Goal: Task Accomplishment & Management: Manage account settings

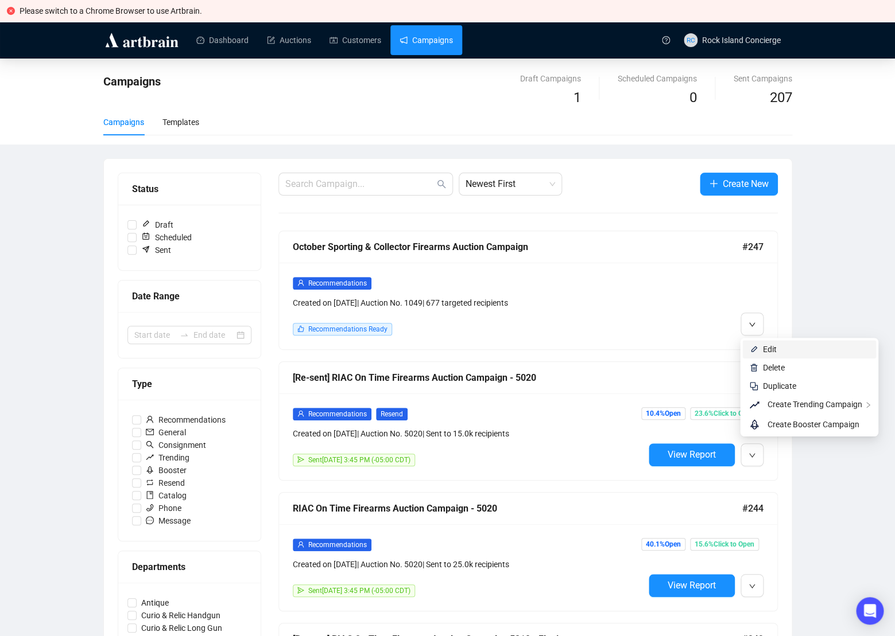
click at [765, 341] on li "Edit" at bounding box center [809, 349] width 134 height 18
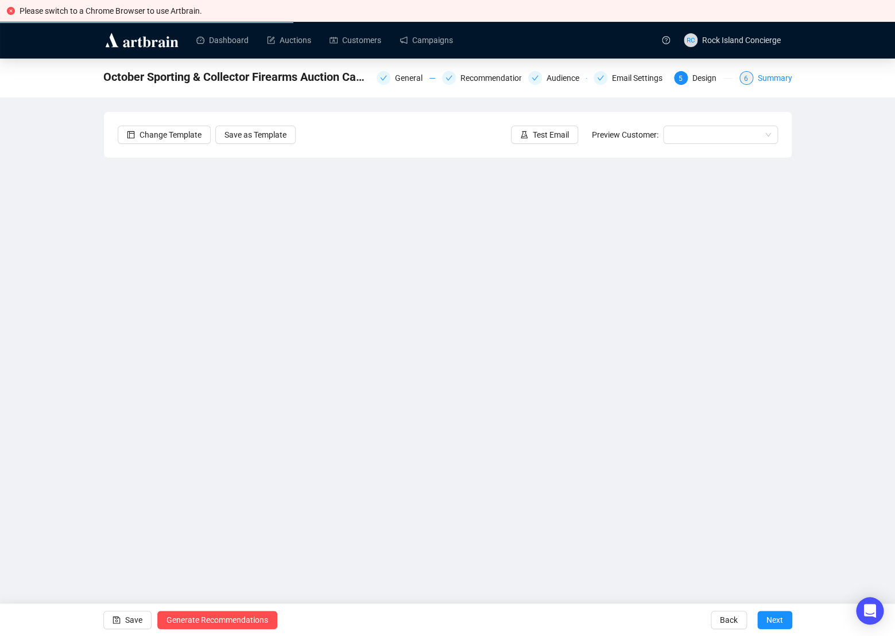
click at [767, 79] on div "Summary" at bounding box center [775, 78] width 34 height 14
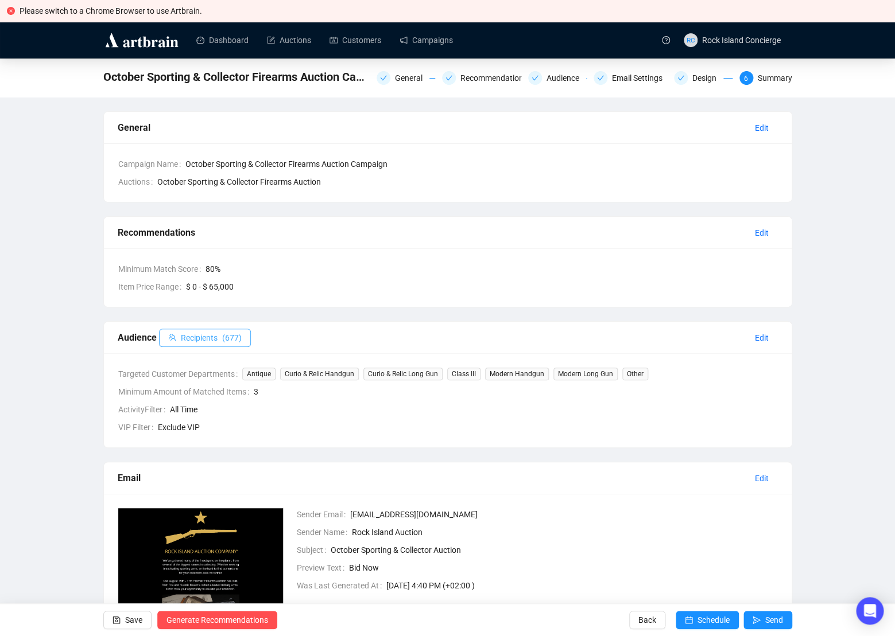
click at [212, 341] on span "Recipients" at bounding box center [199, 338] width 37 height 13
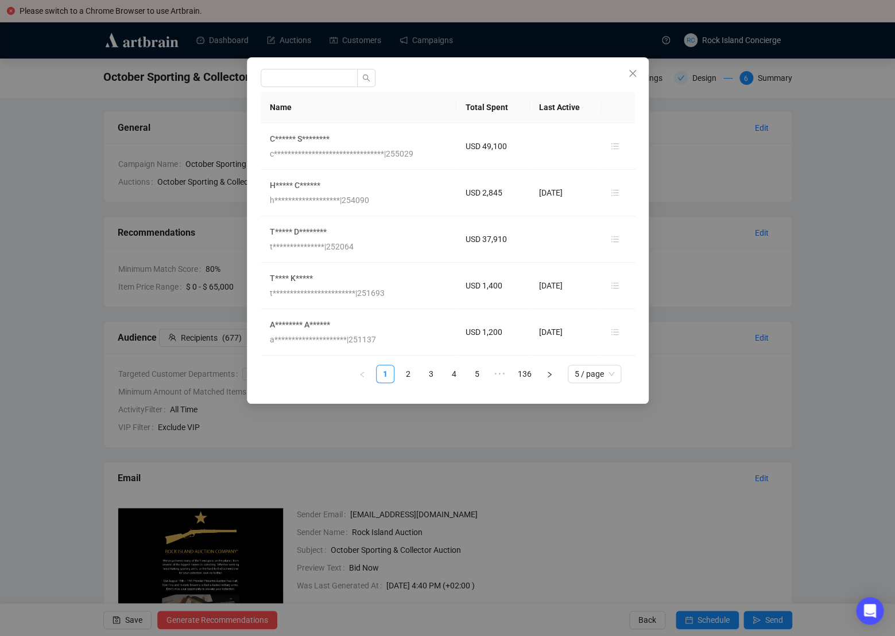
click at [856, 255] on div "**********" at bounding box center [447, 318] width 895 height 636
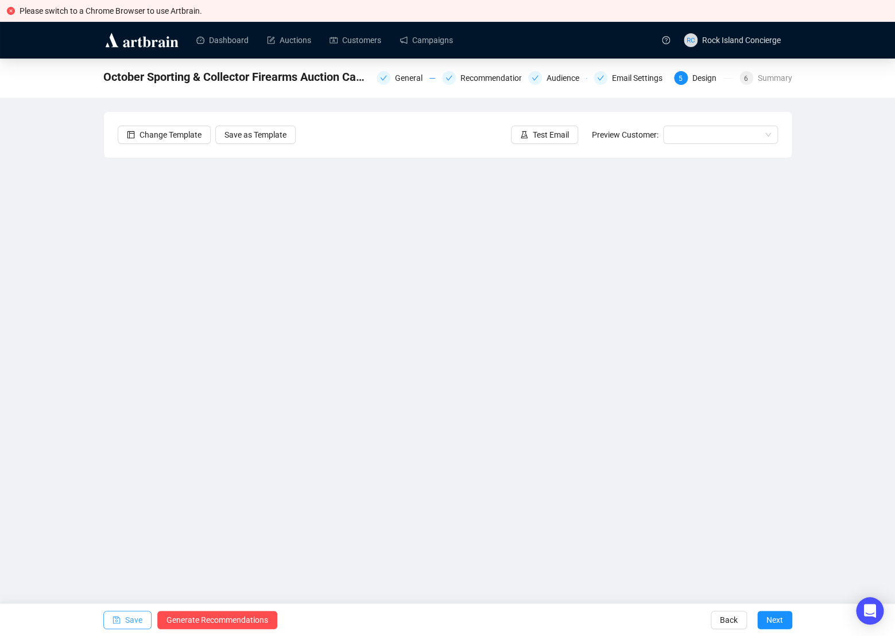
click at [130, 620] on span "Save" at bounding box center [133, 620] width 17 height 32
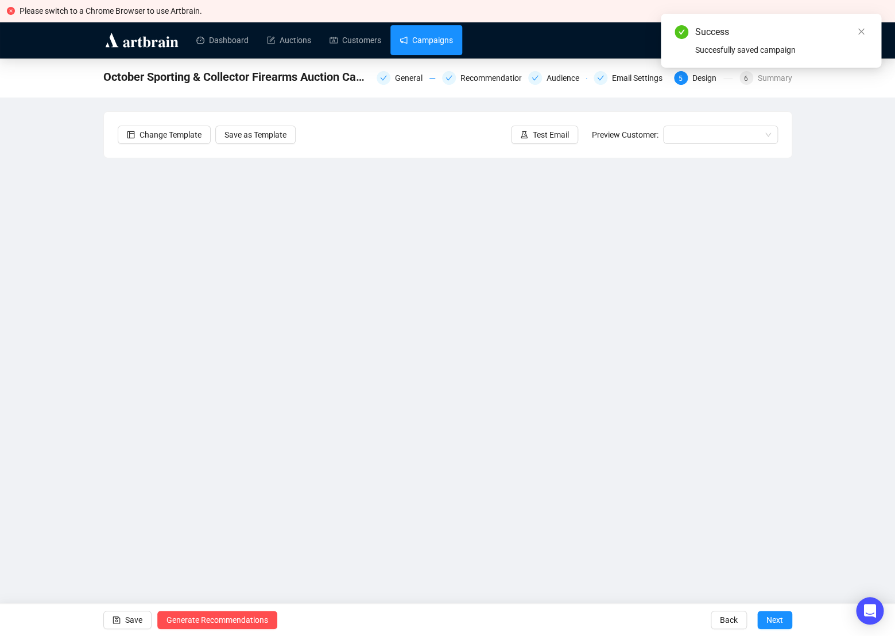
click at [445, 42] on link "Campaigns" at bounding box center [425, 40] width 53 height 30
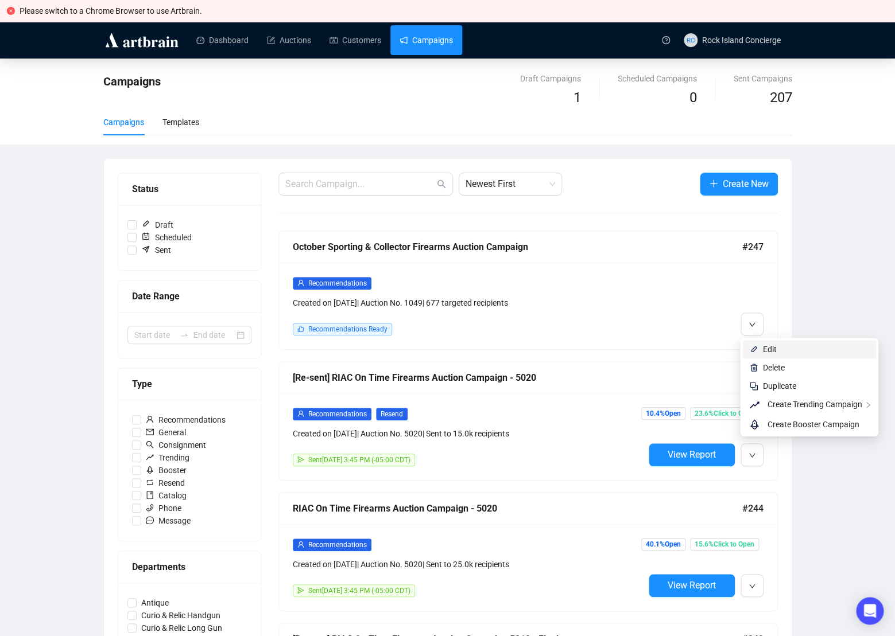
click at [769, 343] on li "Edit" at bounding box center [809, 349] width 134 height 18
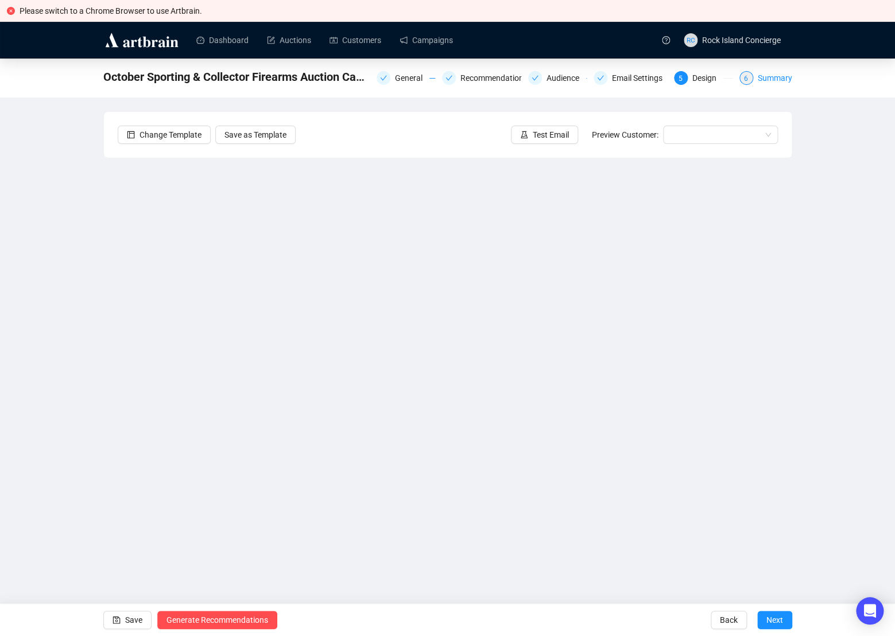
click at [774, 79] on div "Summary" at bounding box center [775, 78] width 34 height 14
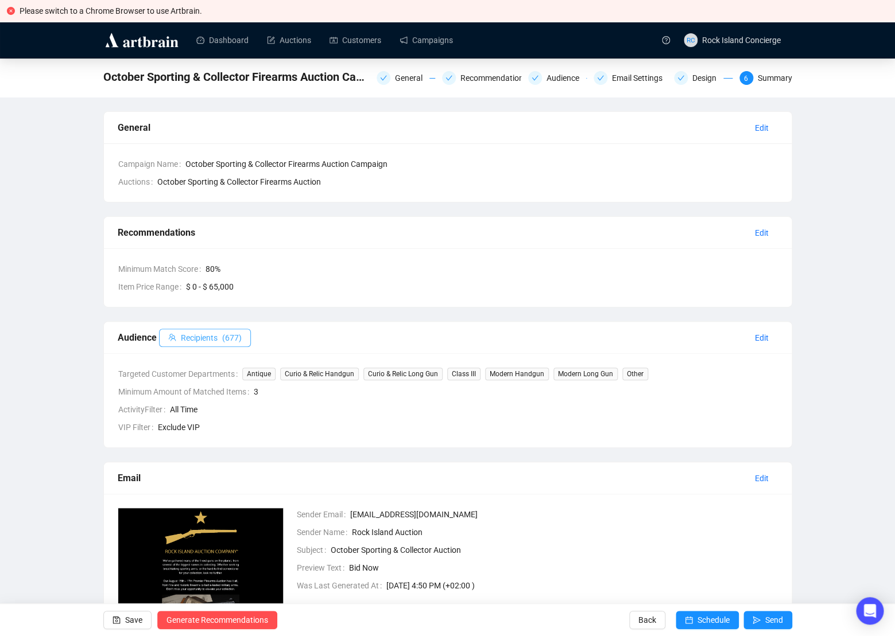
click at [226, 335] on span "( 677 )" at bounding box center [232, 338] width 20 height 13
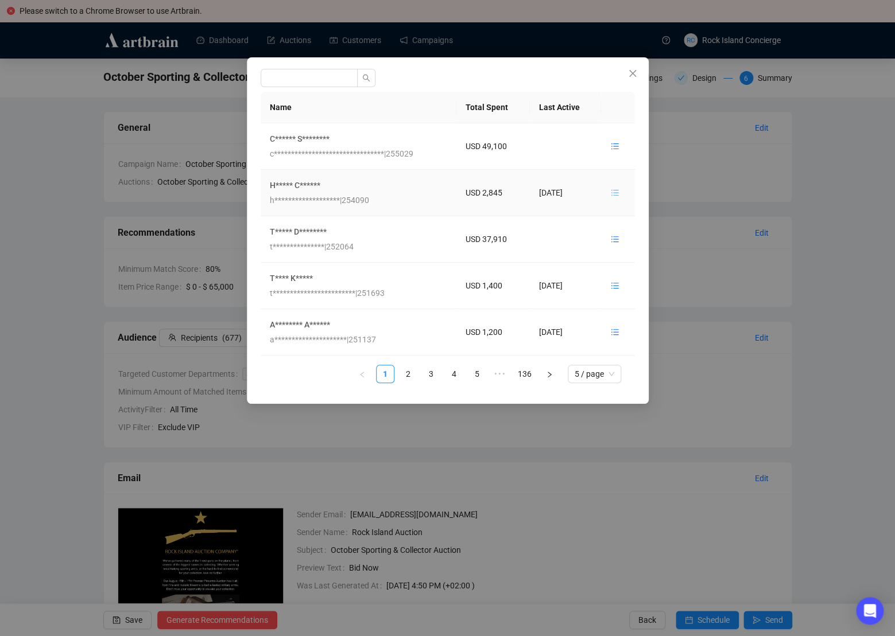
click at [616, 194] on icon "unordered-list" at bounding box center [615, 193] width 8 height 8
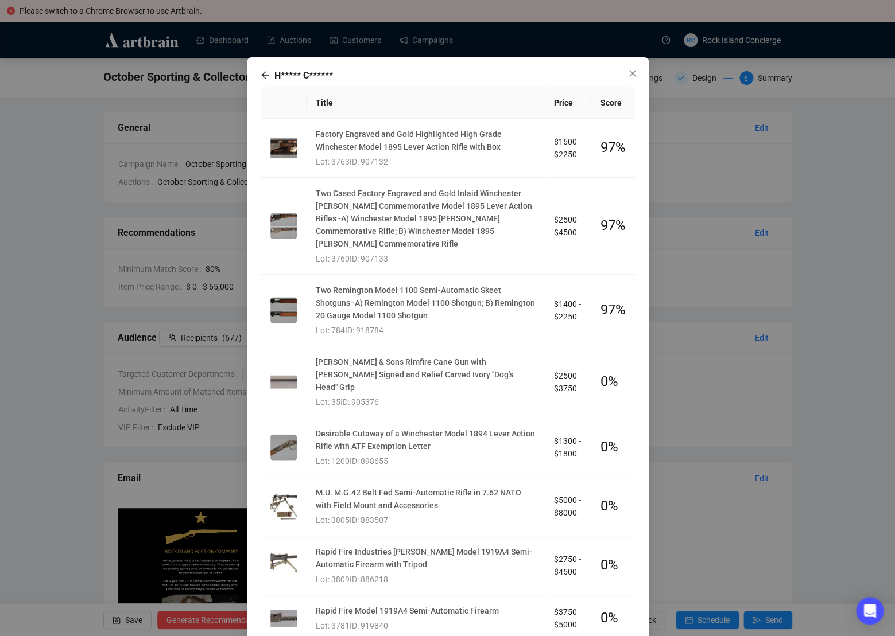
click at [263, 77] on icon "arrow-left" at bounding box center [264, 75] width 7 height 7
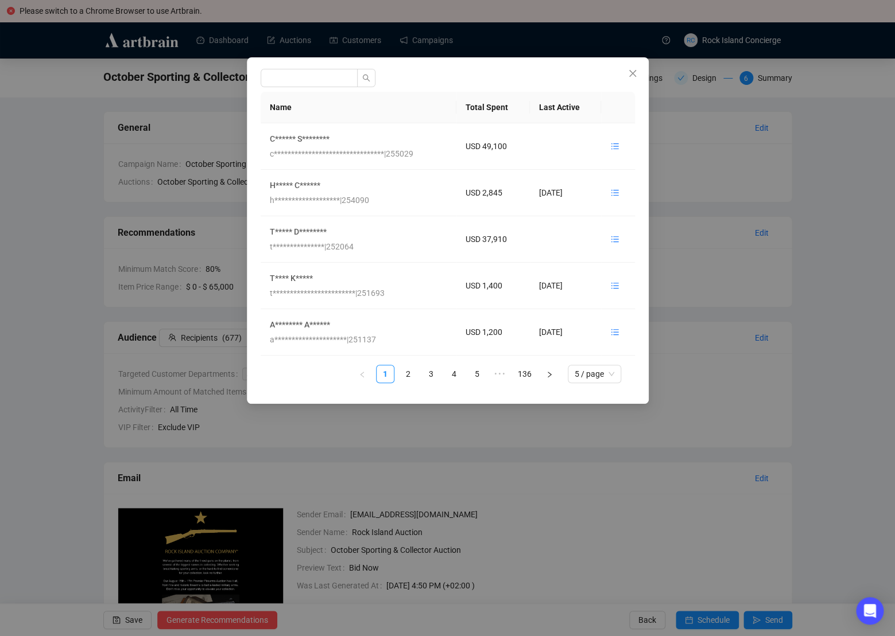
click at [826, 270] on div "**********" at bounding box center [447, 318] width 895 height 636
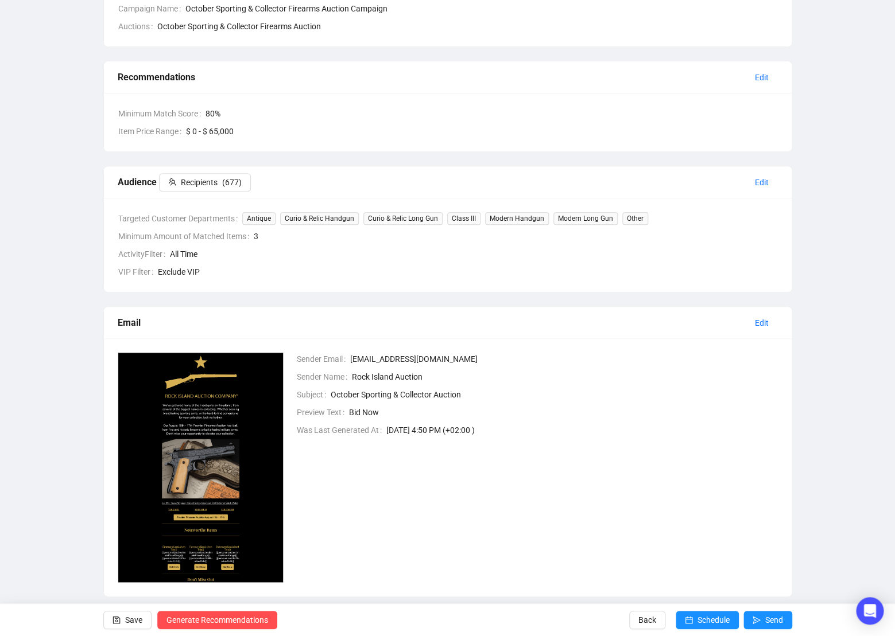
scroll to position [174, 0]
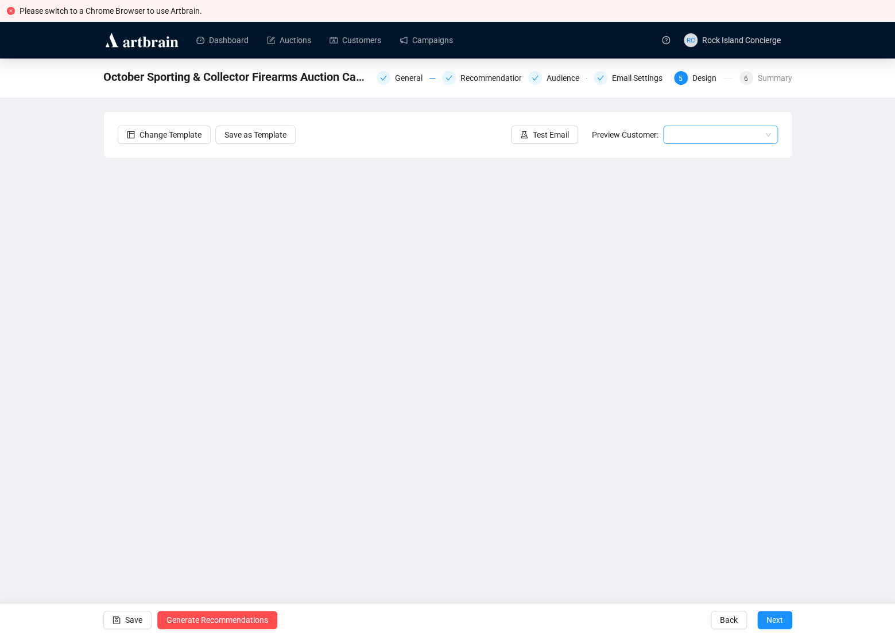
click at [733, 135] on input "search" at bounding box center [715, 134] width 91 height 17
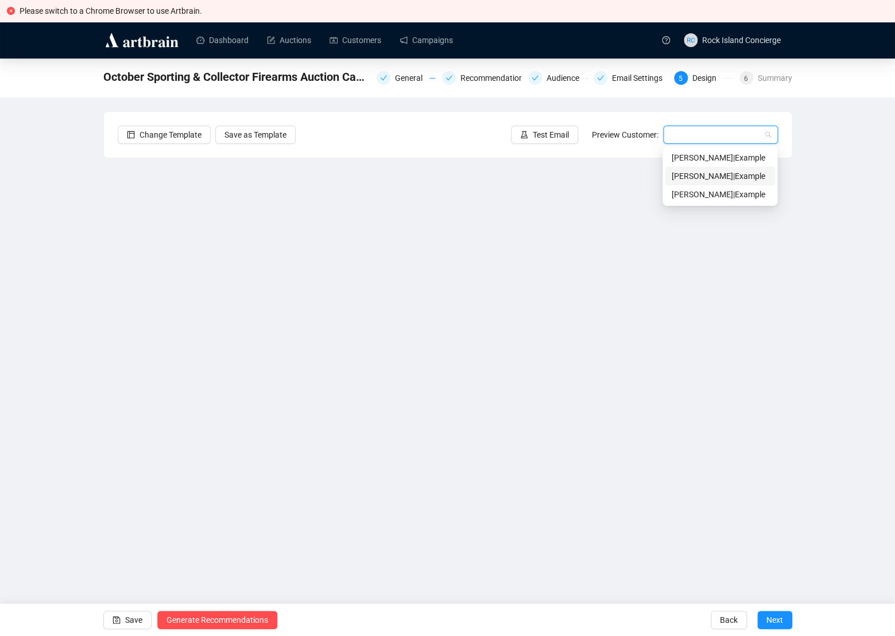
click at [702, 181] on div "[PERSON_NAME] | Example" at bounding box center [719, 176] width 96 height 13
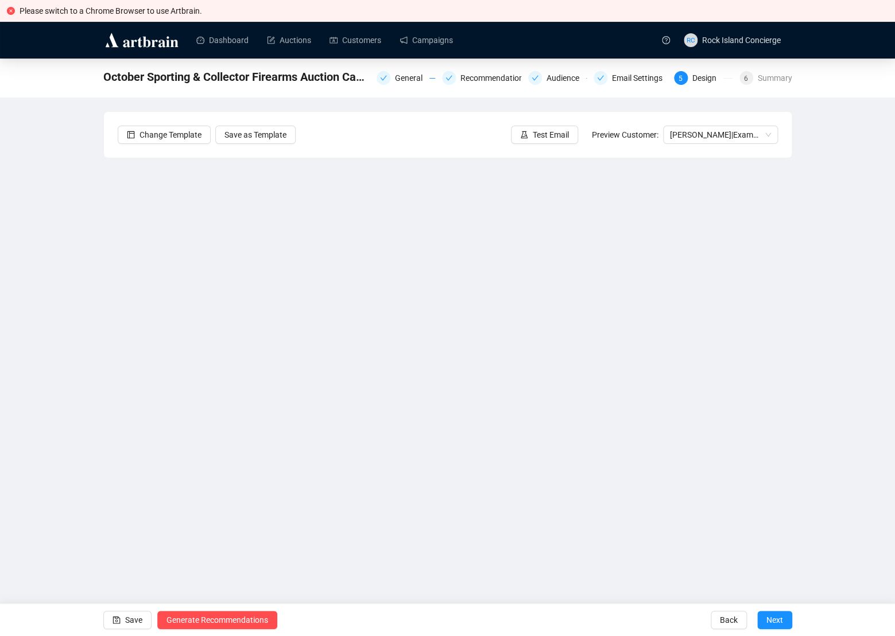
click at [770, 65] on div "October Sporting & Collector Firearms Auction Campaign General Recommendations …" at bounding box center [447, 78] width 895 height 39
click at [766, 75] on div "Summary" at bounding box center [775, 78] width 34 height 14
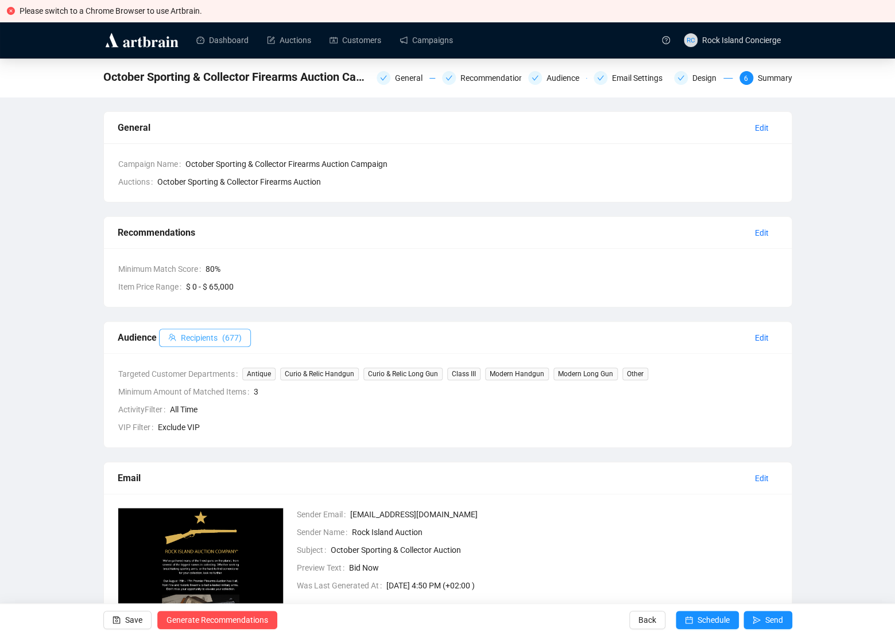
click at [242, 340] on span "( 677 )" at bounding box center [232, 338] width 20 height 13
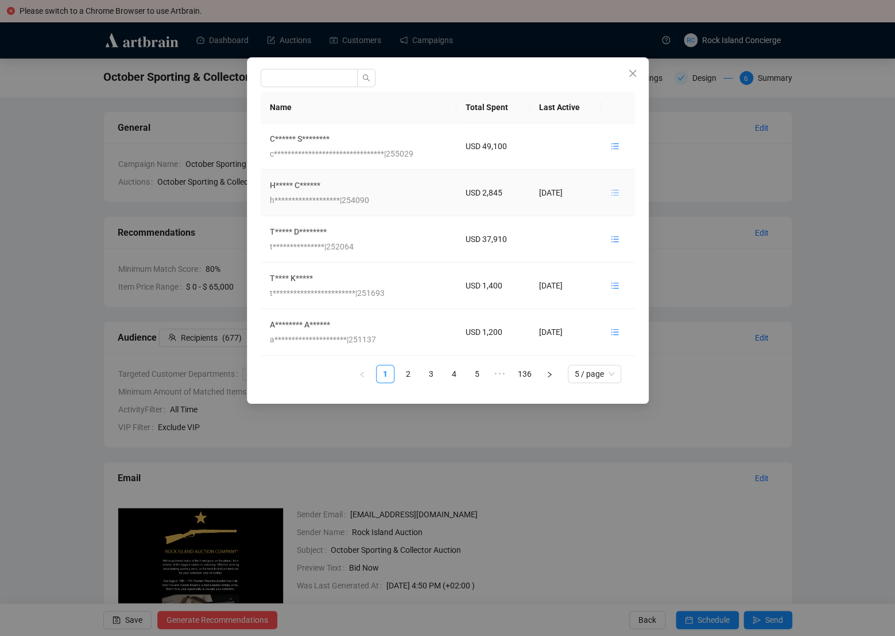
click at [615, 192] on icon "unordered-list" at bounding box center [615, 193] width 8 height 8
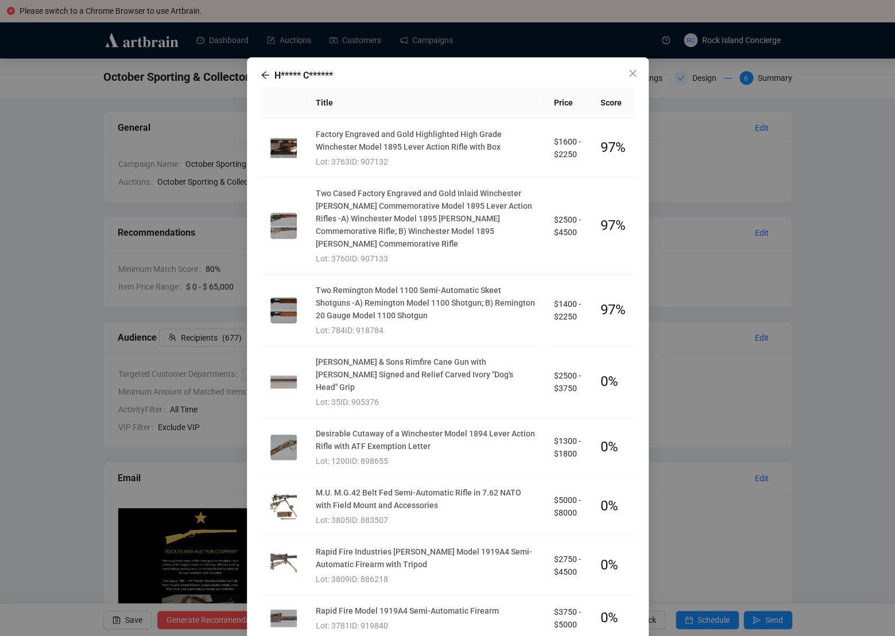
click at [766, 266] on div "H***** C****** Title Price Score Factory Engraved and Gold Highlighted High Gra…" at bounding box center [447, 318] width 895 height 636
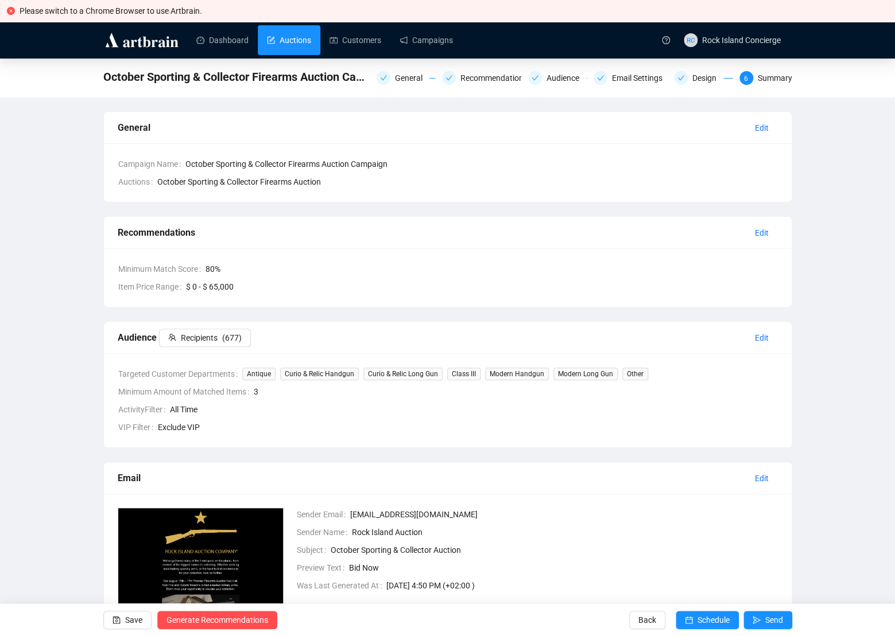
click at [271, 40] on link "Auctions" at bounding box center [289, 40] width 44 height 30
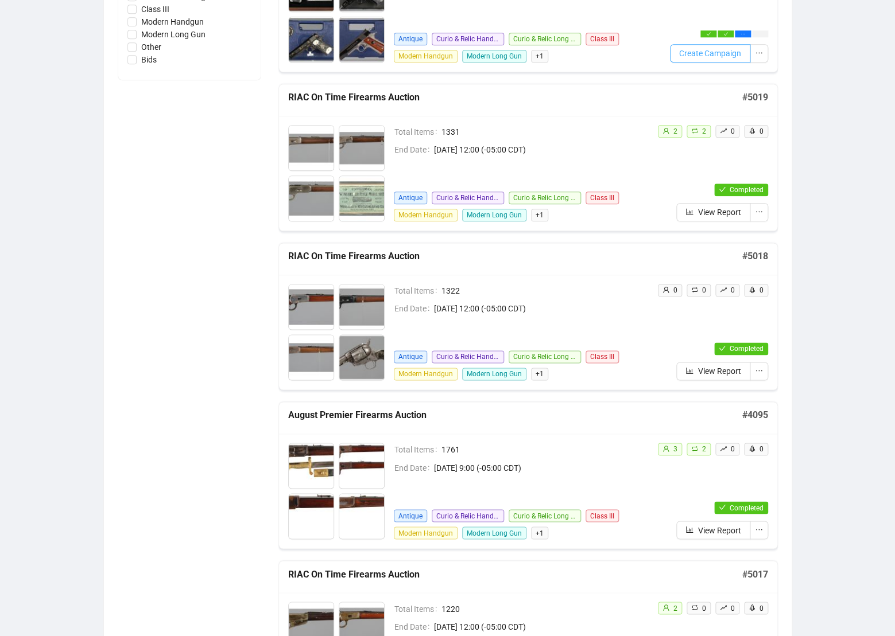
scroll to position [379, 0]
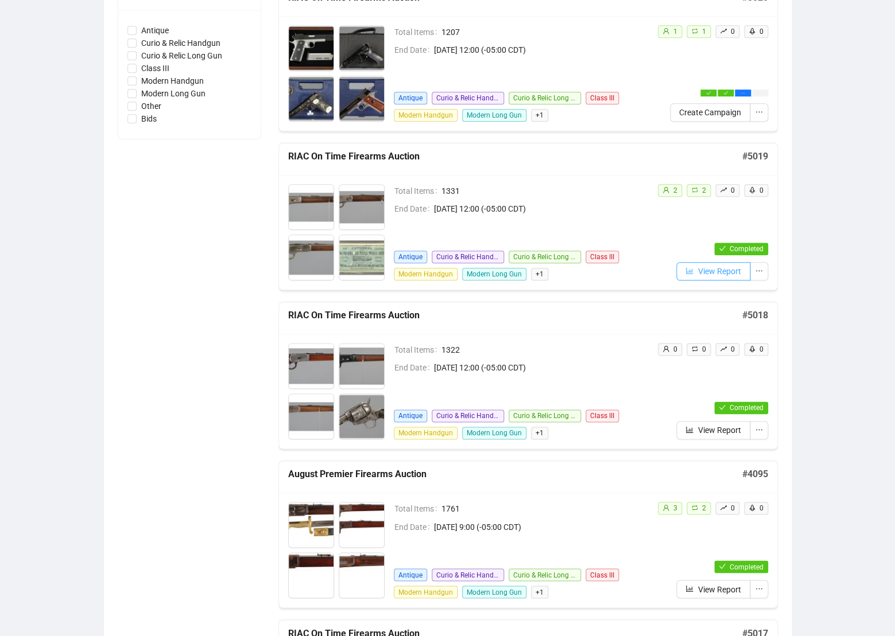
click at [727, 266] on span "View Report" at bounding box center [719, 271] width 43 height 13
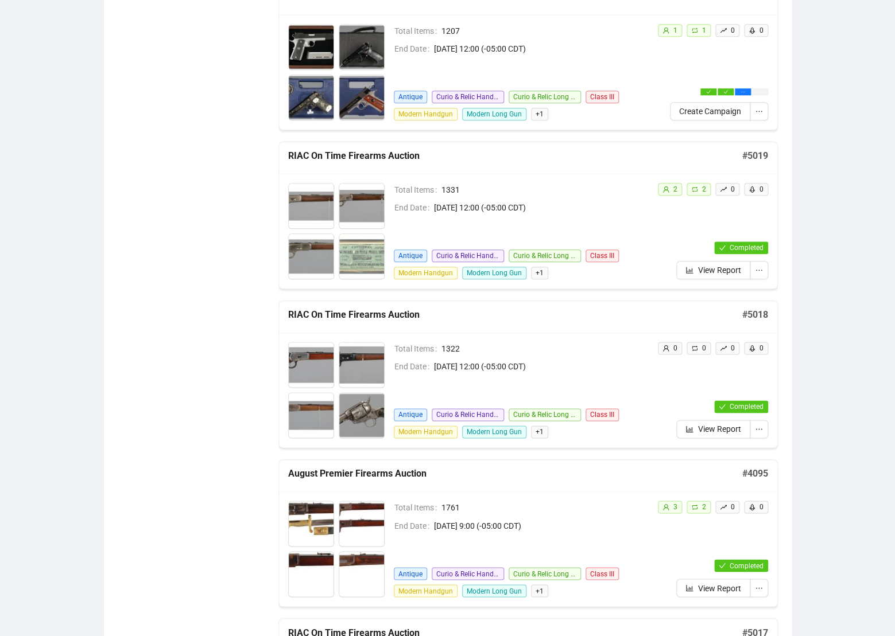
scroll to position [380, 0]
